Goal: Use online tool/utility: Utilize a website feature to perform a specific function

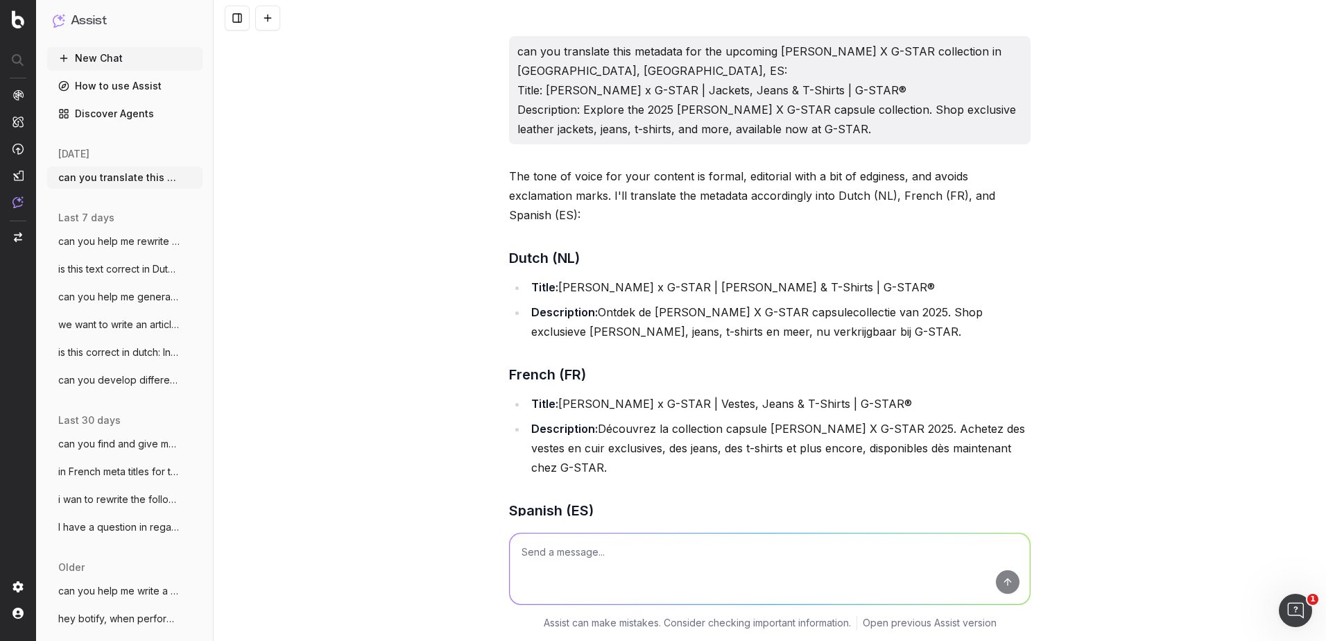
scroll to position [890, 0]
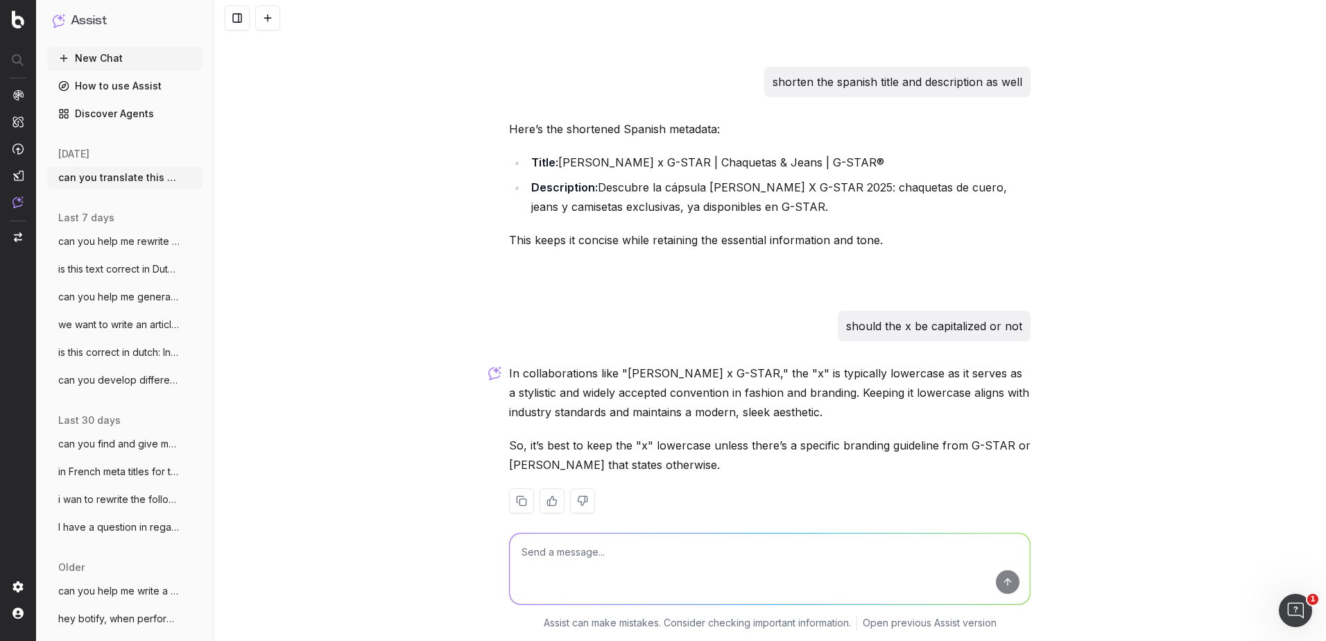
click at [649, 558] on textarea at bounding box center [770, 568] width 520 height 71
click at [892, 555] on textarea "Okay, now can you translate the metadata for the new [PERSON_NAME] article in NL" at bounding box center [770, 568] width 520 height 71
paste textarea "G-STAR by [PERSON_NAME] 2025 | Heritage Capsule Collection"
click at [599, 583] on textarea "Okay, now can you translate the metadata for the new [PERSON_NAME] article in N…" at bounding box center [770, 568] width 520 height 71
paste textarea "Learn about G-STAR by [PERSON_NAME] 2025 capsule. 22 limited-edition pieces ble…"
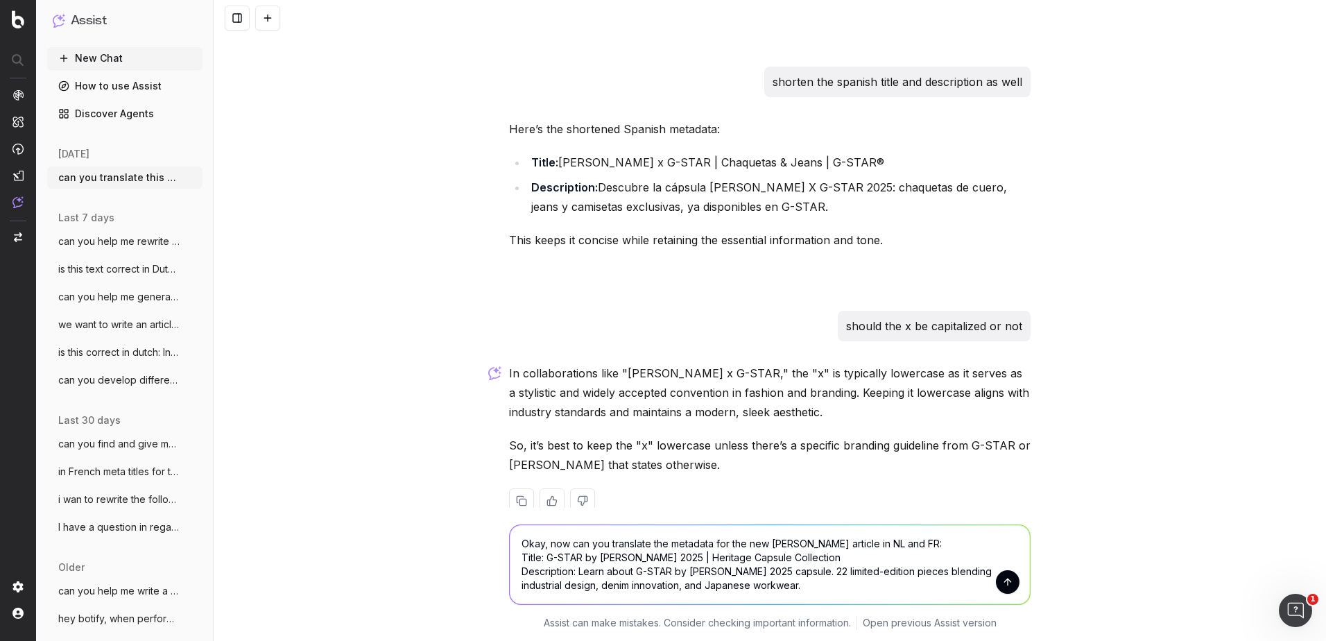
scroll to position [899, 0]
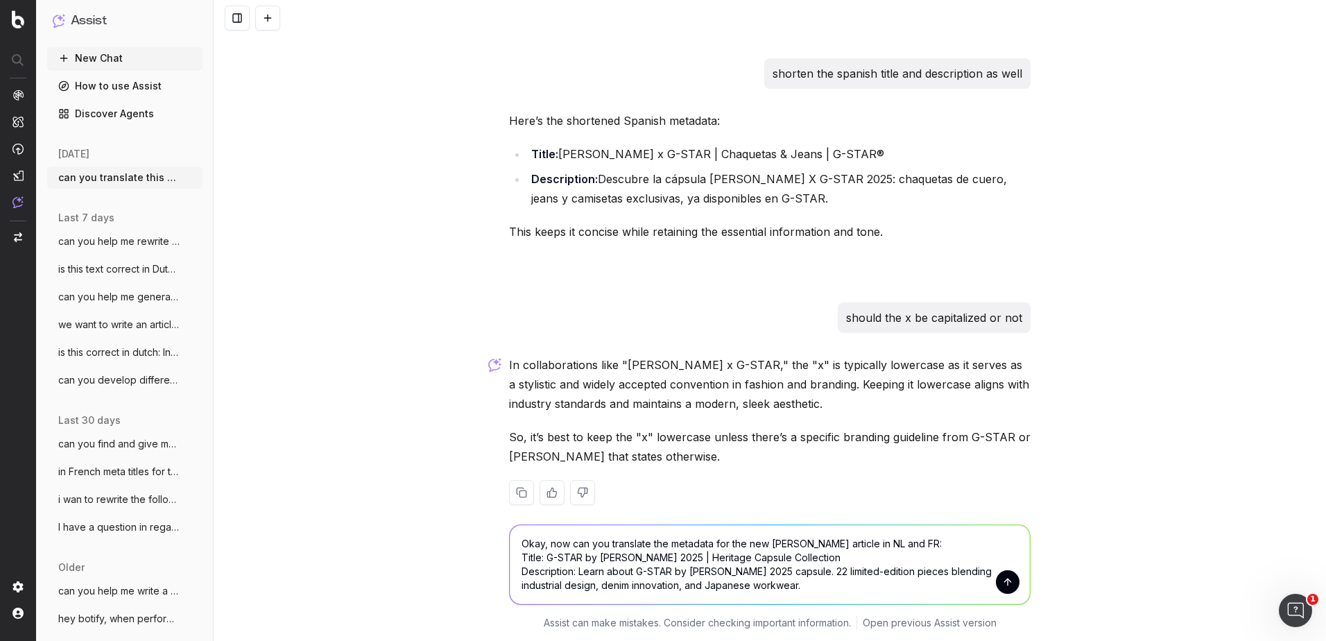
type textarea "Okay, now can you translate the metadata for the new [PERSON_NAME] article in N…"
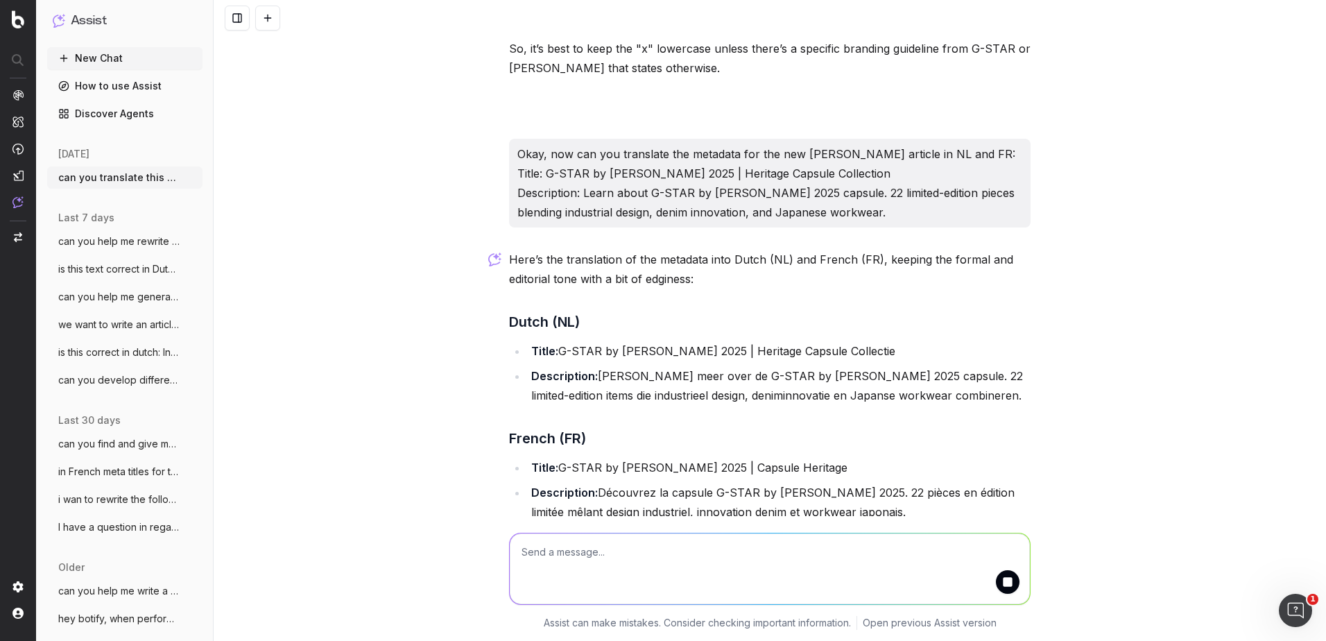
scroll to position [1368, 0]
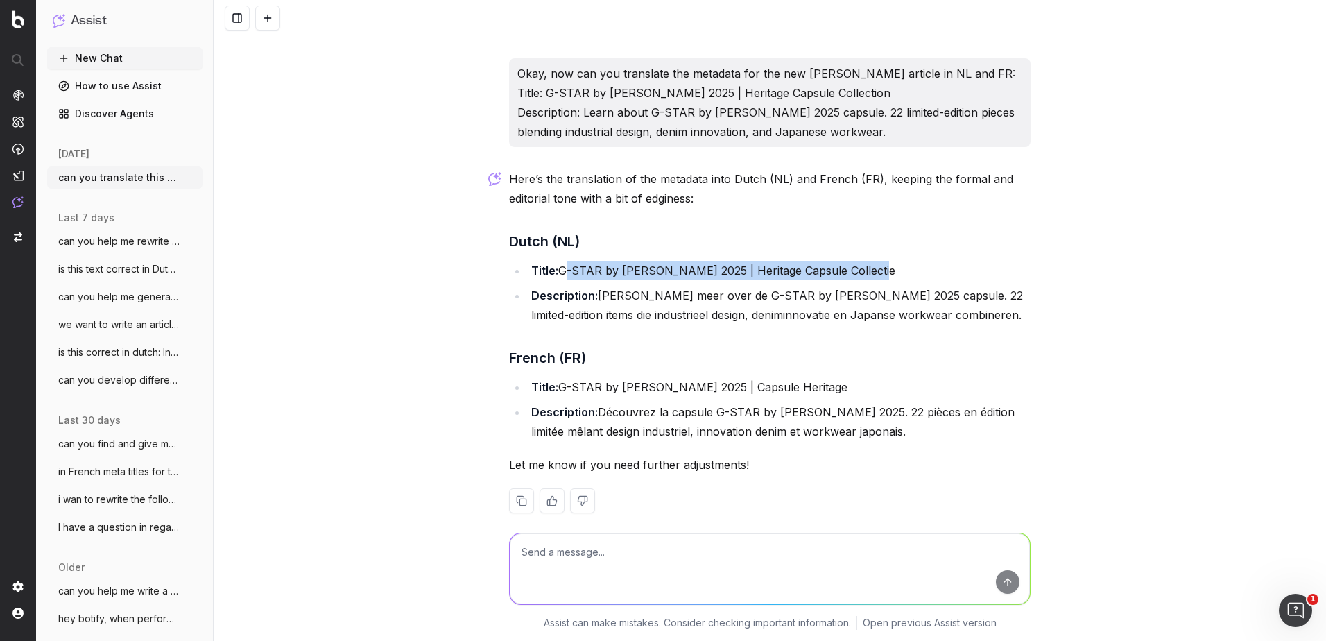
drag, startPoint x: 869, startPoint y: 248, endPoint x: 555, endPoint y: 243, distance: 313.5
click at [555, 261] on li "Title: G-STAR by [PERSON_NAME] 2025 | Heritage Capsule Collectie" at bounding box center [778, 270] width 503 height 19
copy li "G-STAR by [PERSON_NAME] 2025 | Heritage Capsule Collectie"
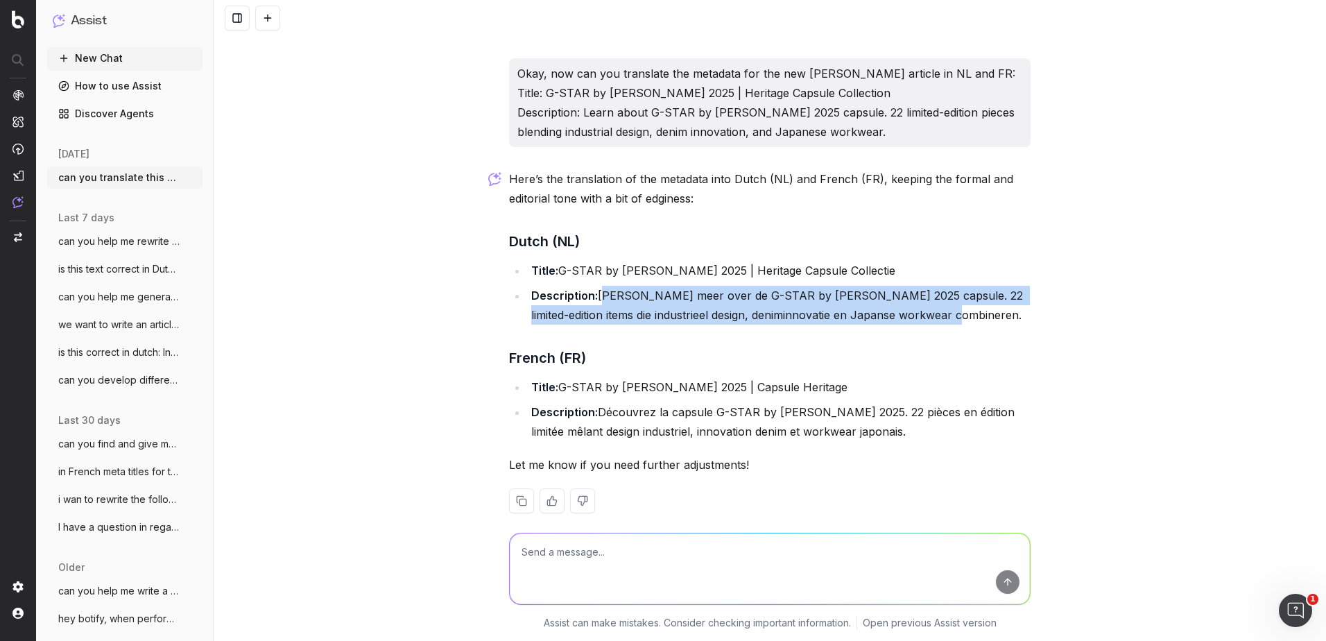
drag, startPoint x: 962, startPoint y: 300, endPoint x: 597, endPoint y: 272, distance: 365.9
click at [597, 286] on li "Description: [PERSON_NAME] meer over de G-STAR by [PERSON_NAME] 2025 capsule. 2…" at bounding box center [778, 305] width 503 height 39
copy li "[PERSON_NAME] meer over de G-STAR by [PERSON_NAME] 2025 capsule. 22 limited-edi…"
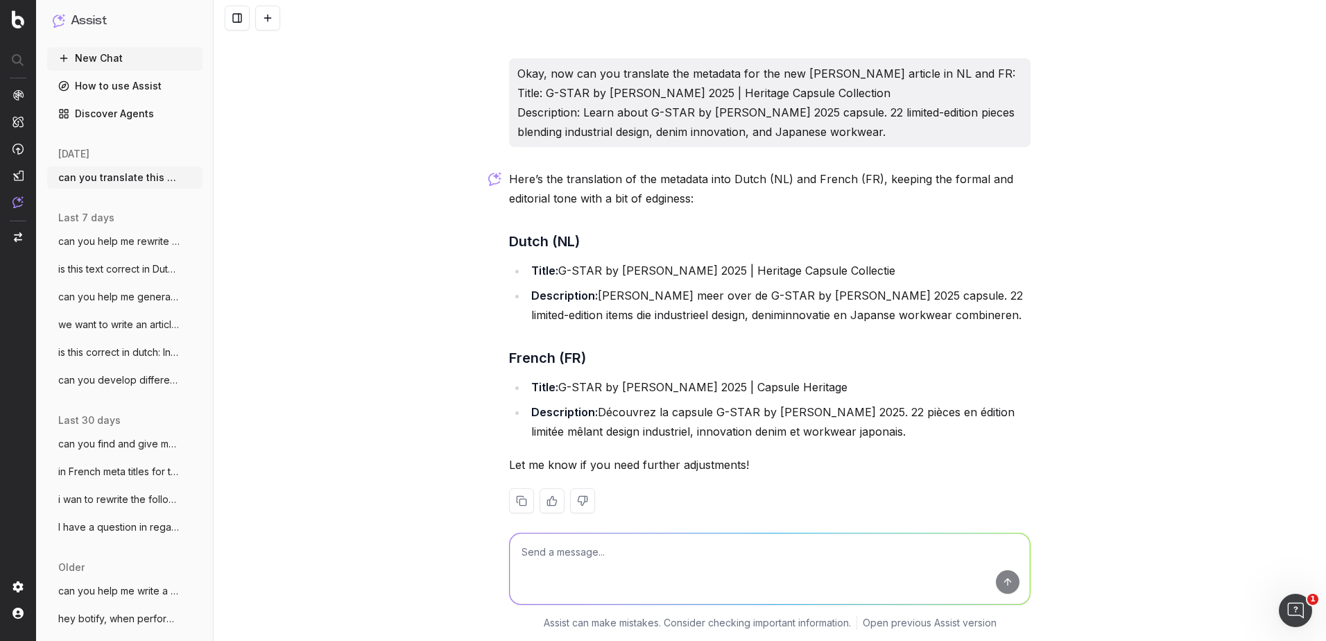
click at [648, 552] on textarea at bounding box center [770, 568] width 520 height 71
type textarea "shorten the dutch descfription"
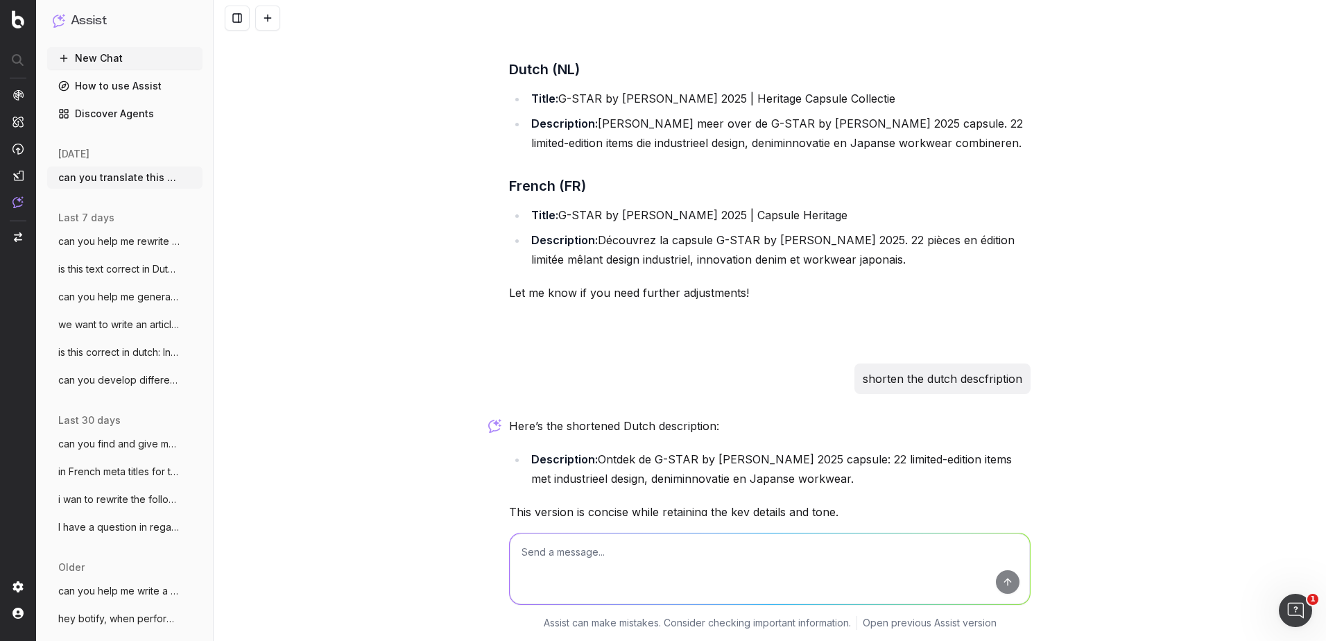
scroll to position [1587, 0]
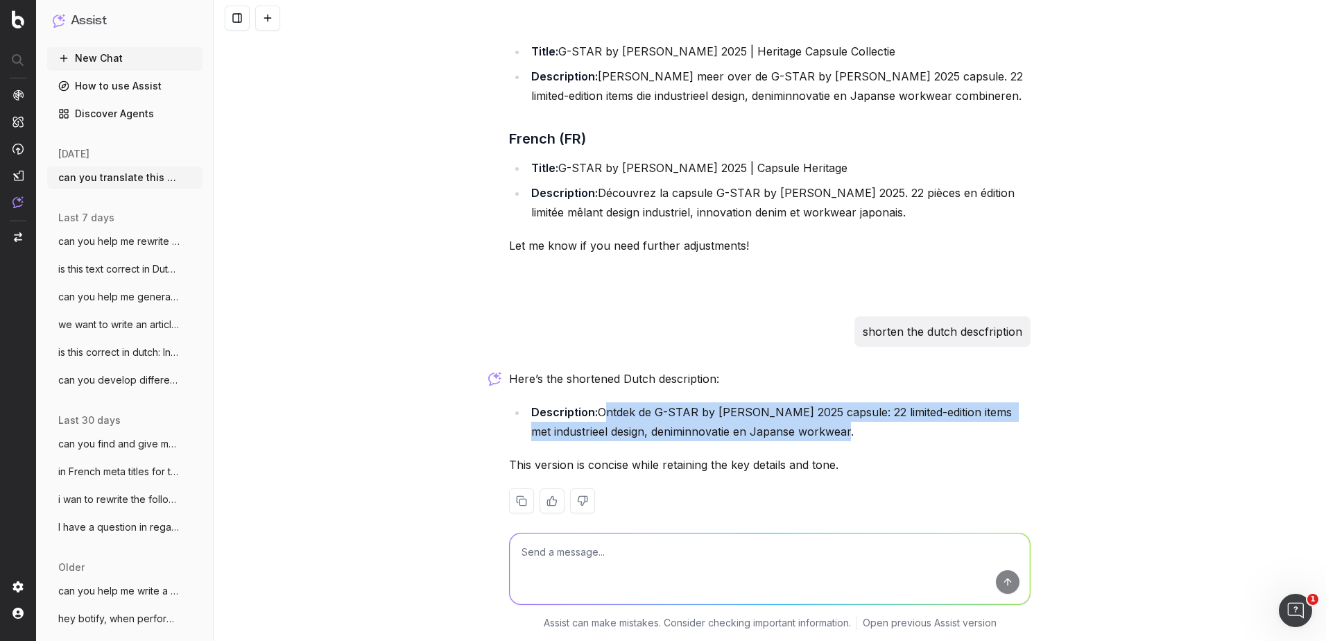
drag, startPoint x: 871, startPoint y: 411, endPoint x: 598, endPoint y: 394, distance: 273.8
click at [598, 402] on li "Description: Ontdek de G-STAR by [PERSON_NAME] 2025 capsule: 22 limited-edition…" at bounding box center [778, 421] width 503 height 39
copy li "Ontdek de G-STAR by [PERSON_NAME] 2025 capsule: 22 limited-edition items met in…"
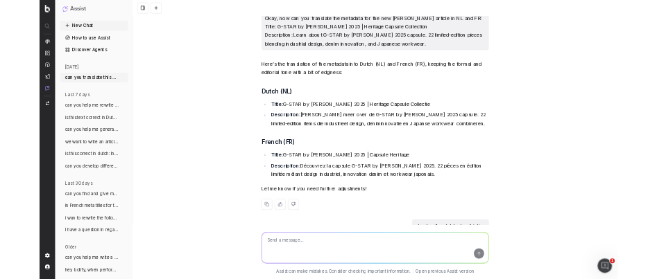
scroll to position [1379, 0]
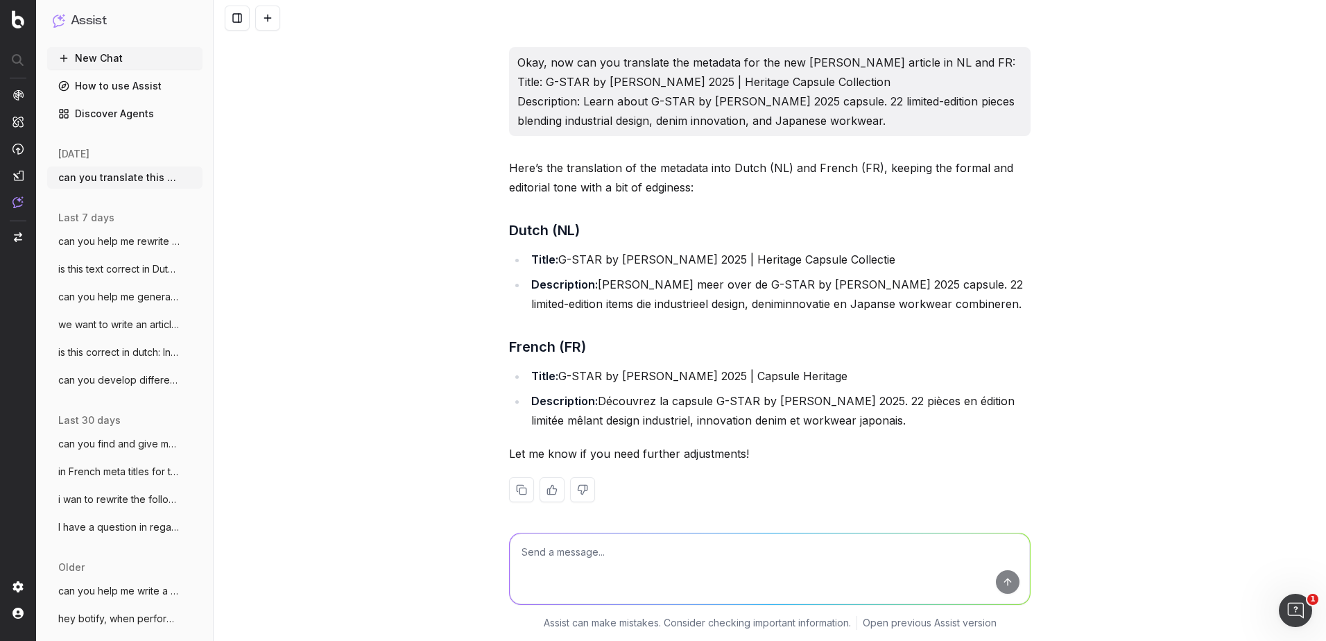
click at [795, 366] on li "Title: G-STAR by [PERSON_NAME] 2025 | Capsule Heritage" at bounding box center [778, 375] width 503 height 19
drag, startPoint x: 795, startPoint y: 356, endPoint x: 851, endPoint y: 357, distance: 56.2
click at [851, 366] on li "Title: G-STAR by [PERSON_NAME] 2025 | Capsule Heritage" at bounding box center [778, 375] width 503 height 19
drag, startPoint x: 851, startPoint y: 357, endPoint x: 555, endPoint y: 359, distance: 295.4
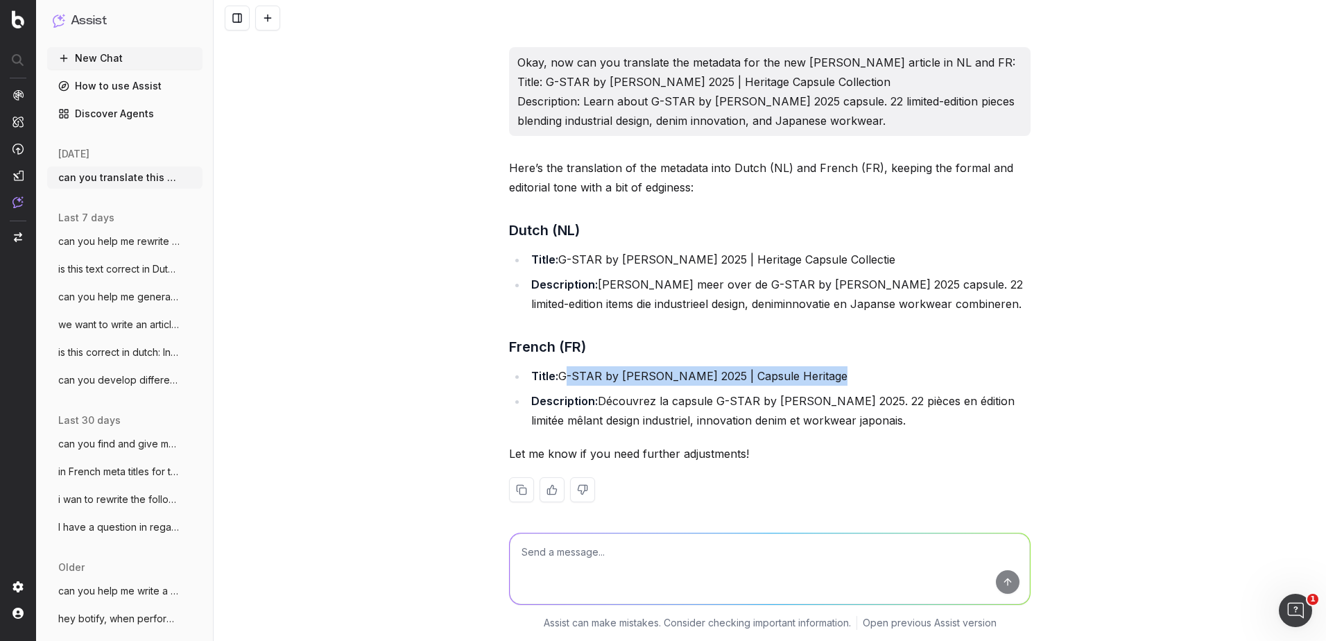
click at [555, 366] on li "Title: G-STAR by [PERSON_NAME] 2025 | Capsule Heritage" at bounding box center [778, 375] width 503 height 19
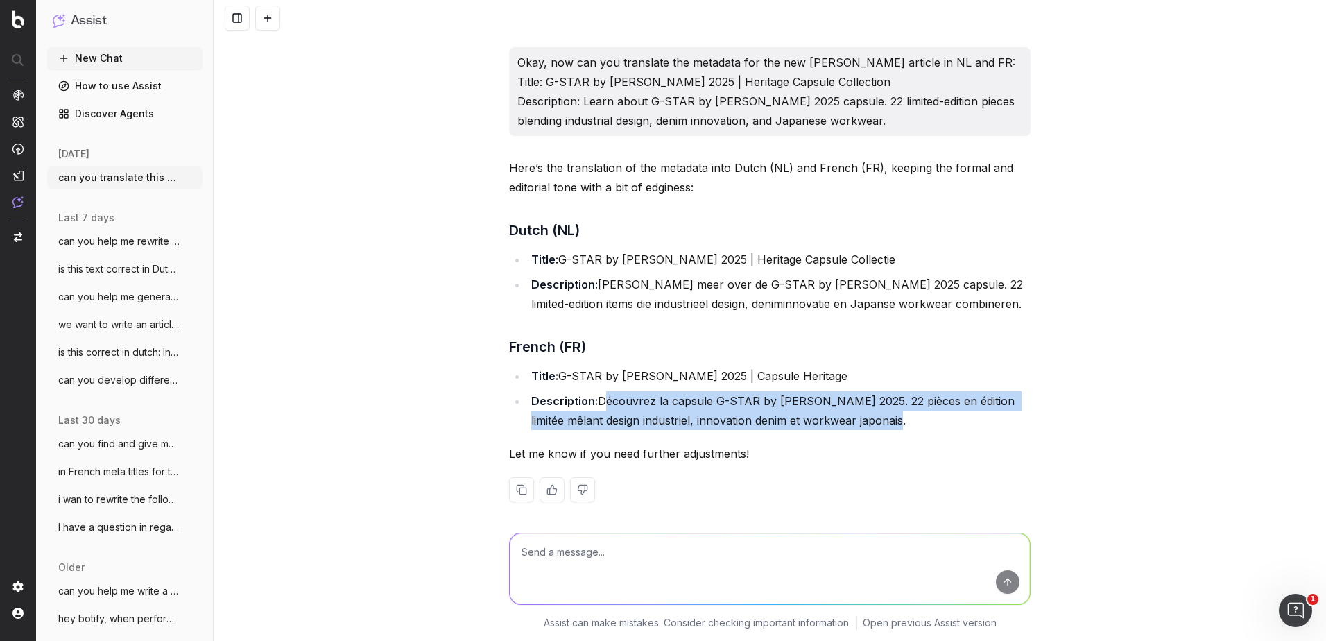
drag, startPoint x: 870, startPoint y: 394, endPoint x: 593, endPoint y: 378, distance: 277.8
click at [593, 391] on li "Description: Découvrez la capsule G-STAR by [PERSON_NAME] 2025. 22 pièces en éd…" at bounding box center [778, 410] width 503 height 39
copy li "Découvrez la capsule G-STAR by [PERSON_NAME] 2025. 22 pièces en édition limitée…"
